Goal: Task Accomplishment & Management: Manage account settings

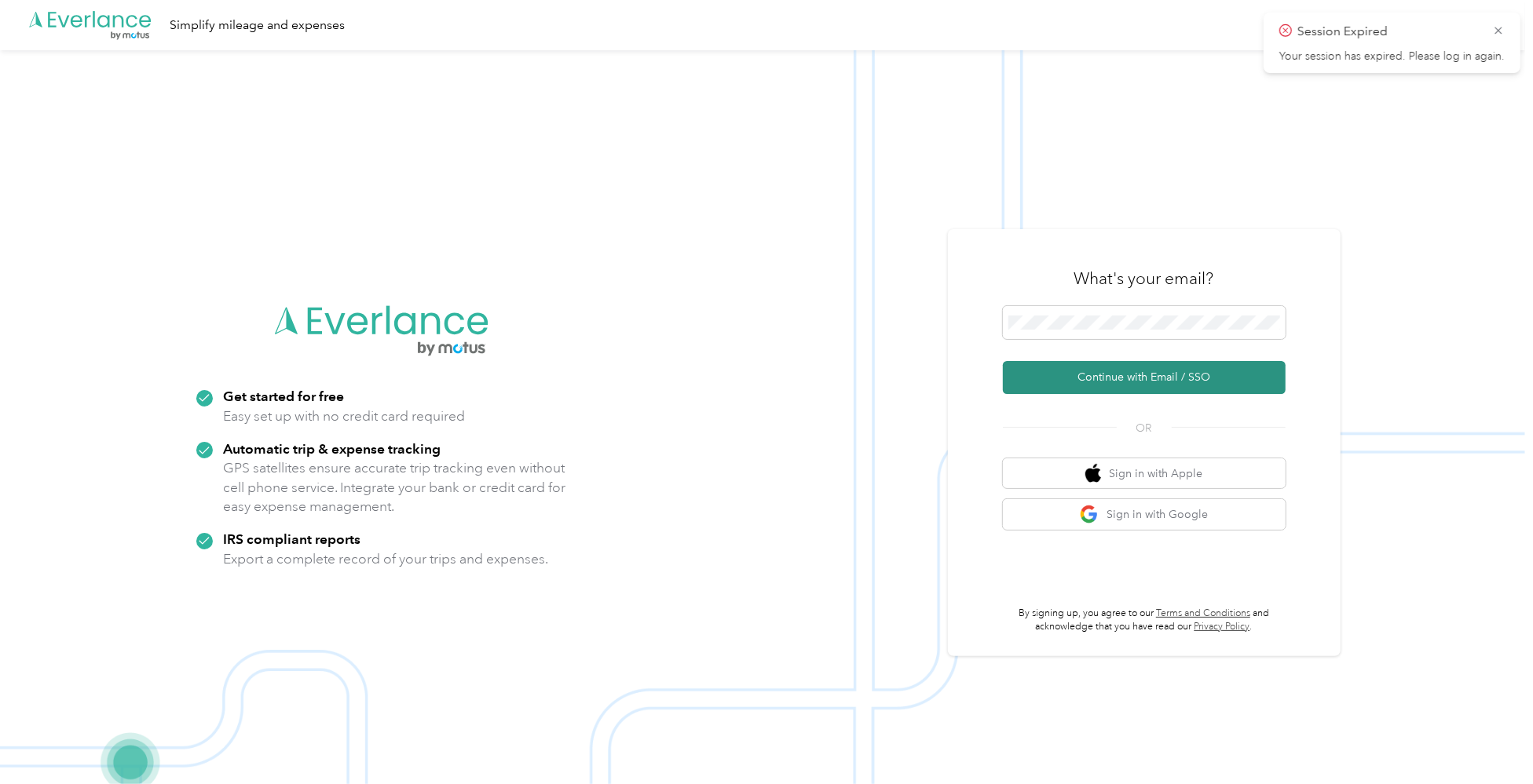
click at [1122, 380] on button "Continue with Email / SSO" at bounding box center [1144, 377] width 283 height 33
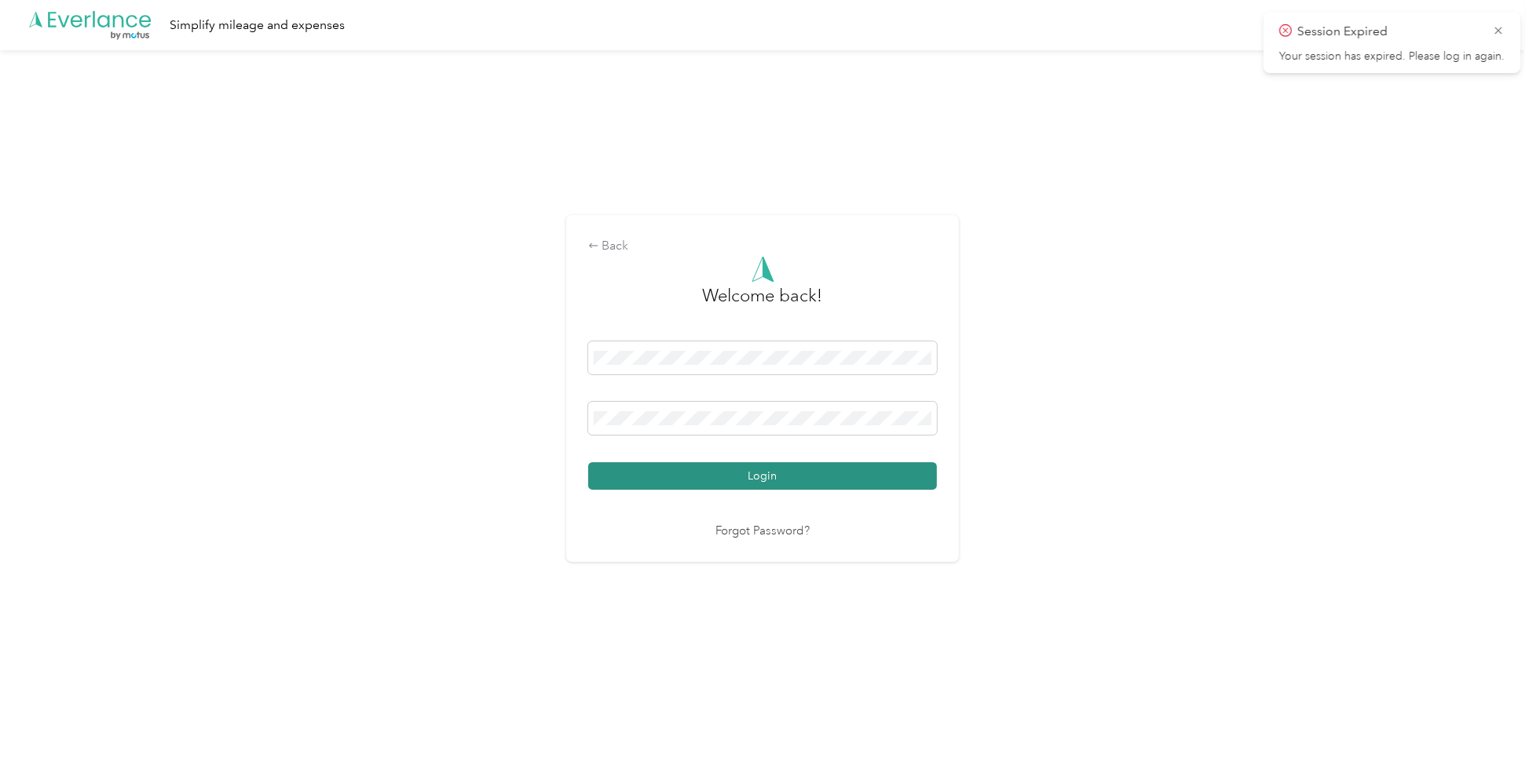
click at [741, 476] on button "Login" at bounding box center [763, 476] width 349 height 28
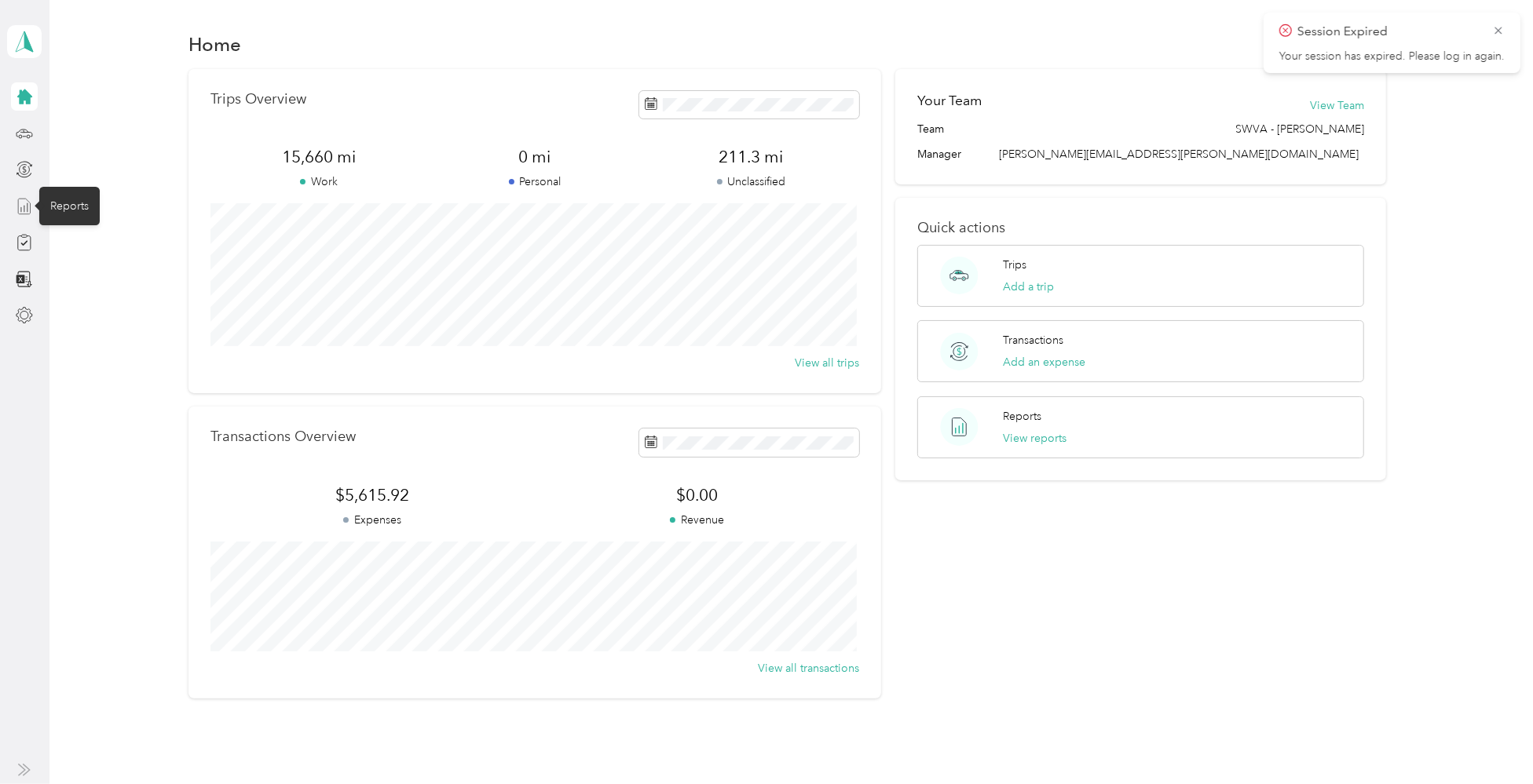
click at [24, 201] on icon at bounding box center [24, 207] width 17 height 17
